Goal: Task Accomplishment & Management: Manage account settings

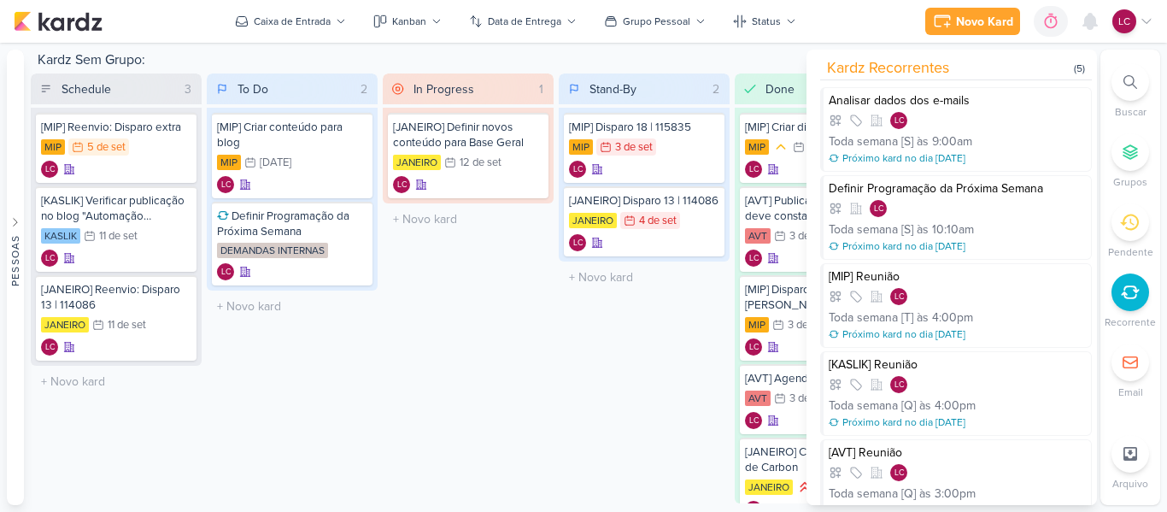
click at [441, 278] on div "In Progress 1 Mover Para Esquerda Mover Para Direita [GEOGRAPHIC_DATA] [JANEIRO…" at bounding box center [468, 288] width 171 height 430
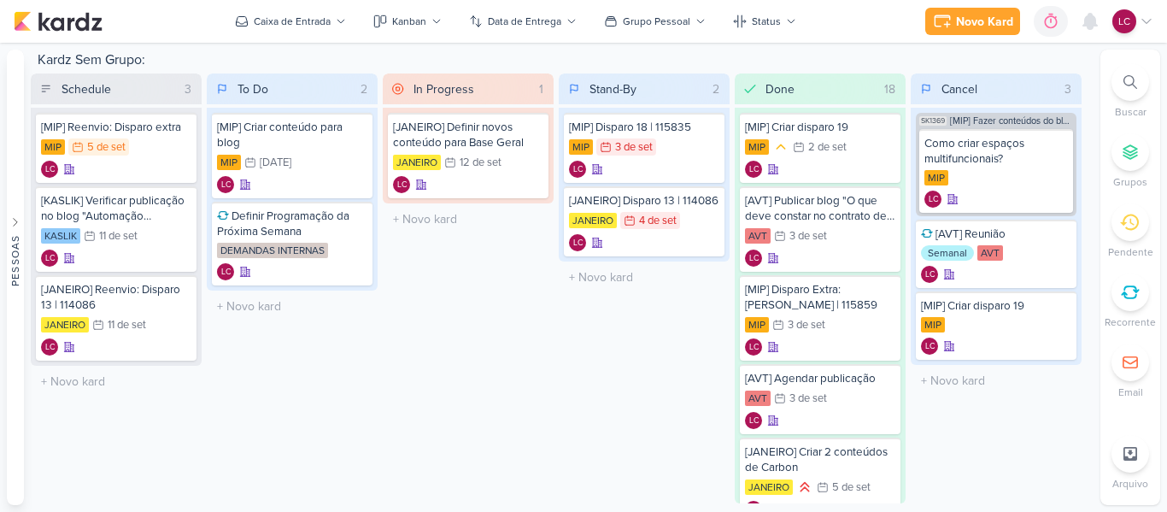
click at [439, 205] on div "O título do kard deve ter menos que 100 caracteres" at bounding box center [468, 219] width 171 height 32
click at [437, 222] on input "text" at bounding box center [468, 219] width 164 height 25
type input "Reunião Interna"
click at [440, 220] on div "Reunião Interna" at bounding box center [468, 215] width 150 height 15
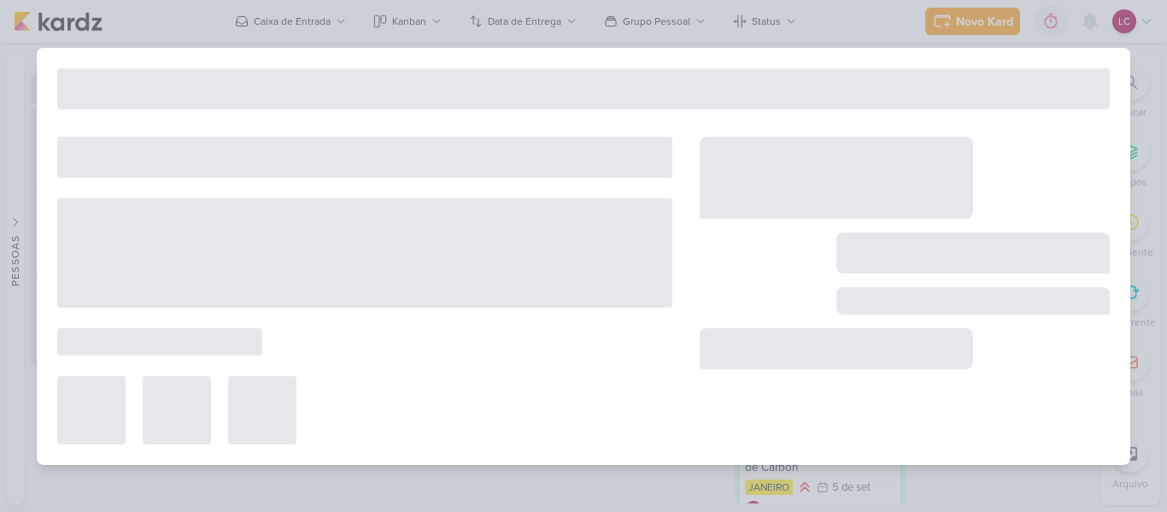
type input "Reunião Interna"
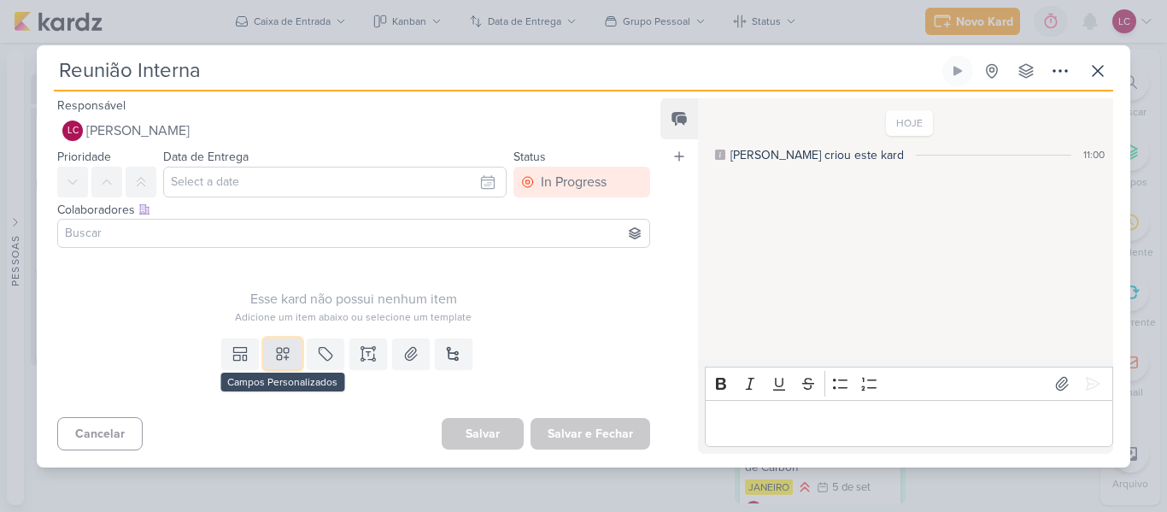
click at [278, 345] on icon at bounding box center [282, 353] width 17 height 17
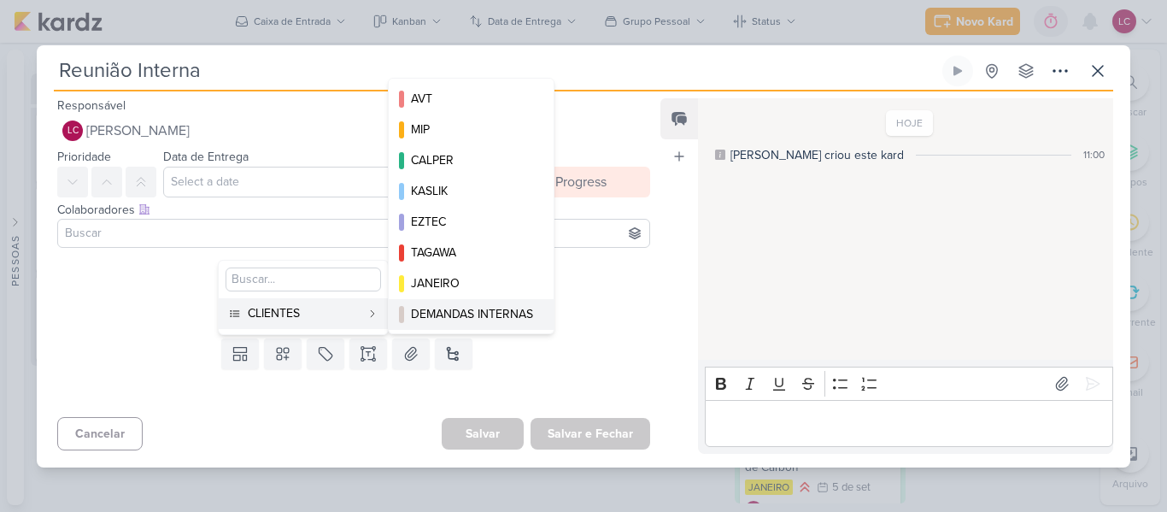
click at [484, 314] on div "DEMANDAS INTERNAS" at bounding box center [472, 314] width 122 height 18
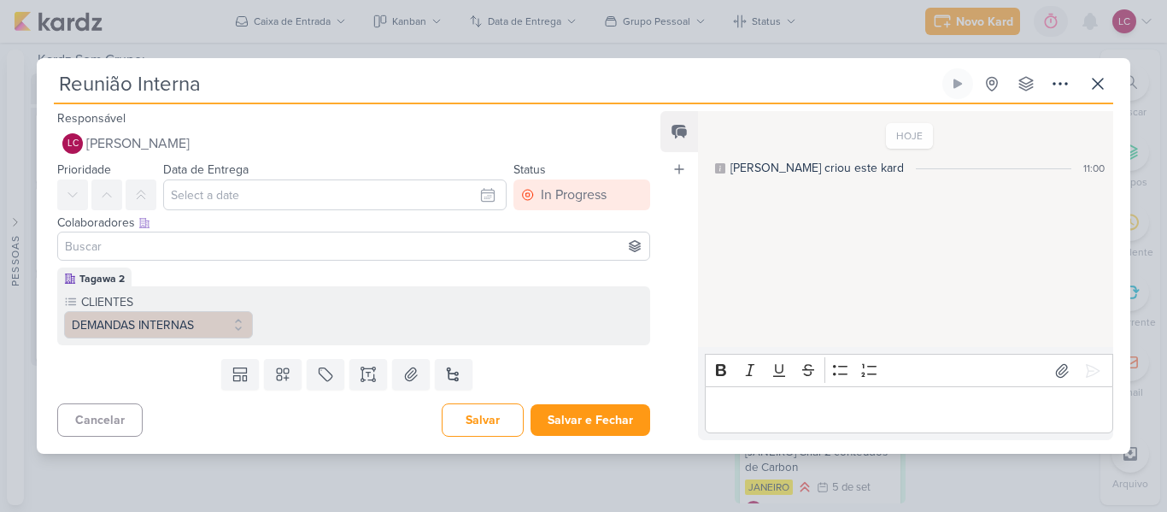
click at [557, 441] on div "Responsável LC Laís Costa Nenhum contato encontrado create new contact Novo Con…" at bounding box center [583, 278] width 1093 height 349
click at [560, 432] on button "Salvar e Fechar" at bounding box center [590, 420] width 120 height 32
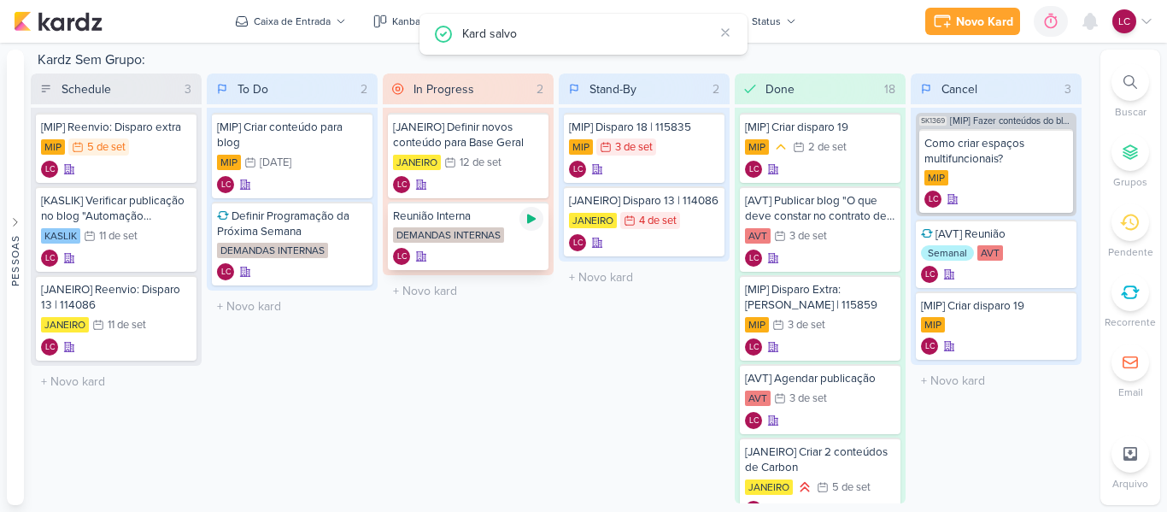
click at [538, 222] on div at bounding box center [531, 219] width 24 height 24
